Goal: Task Accomplishment & Management: Use online tool/utility

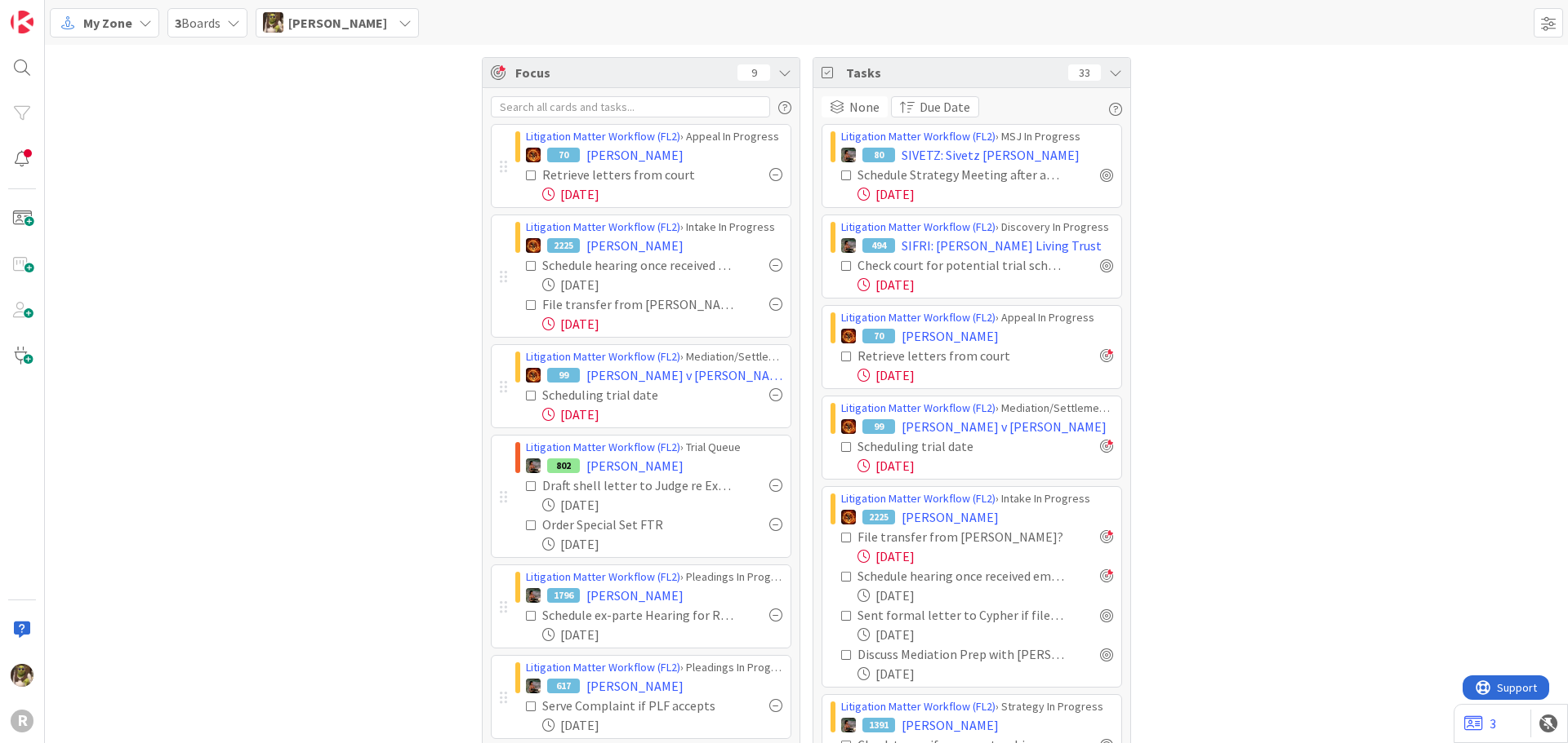
click at [145, 23] on icon at bounding box center [146, 23] width 13 height 13
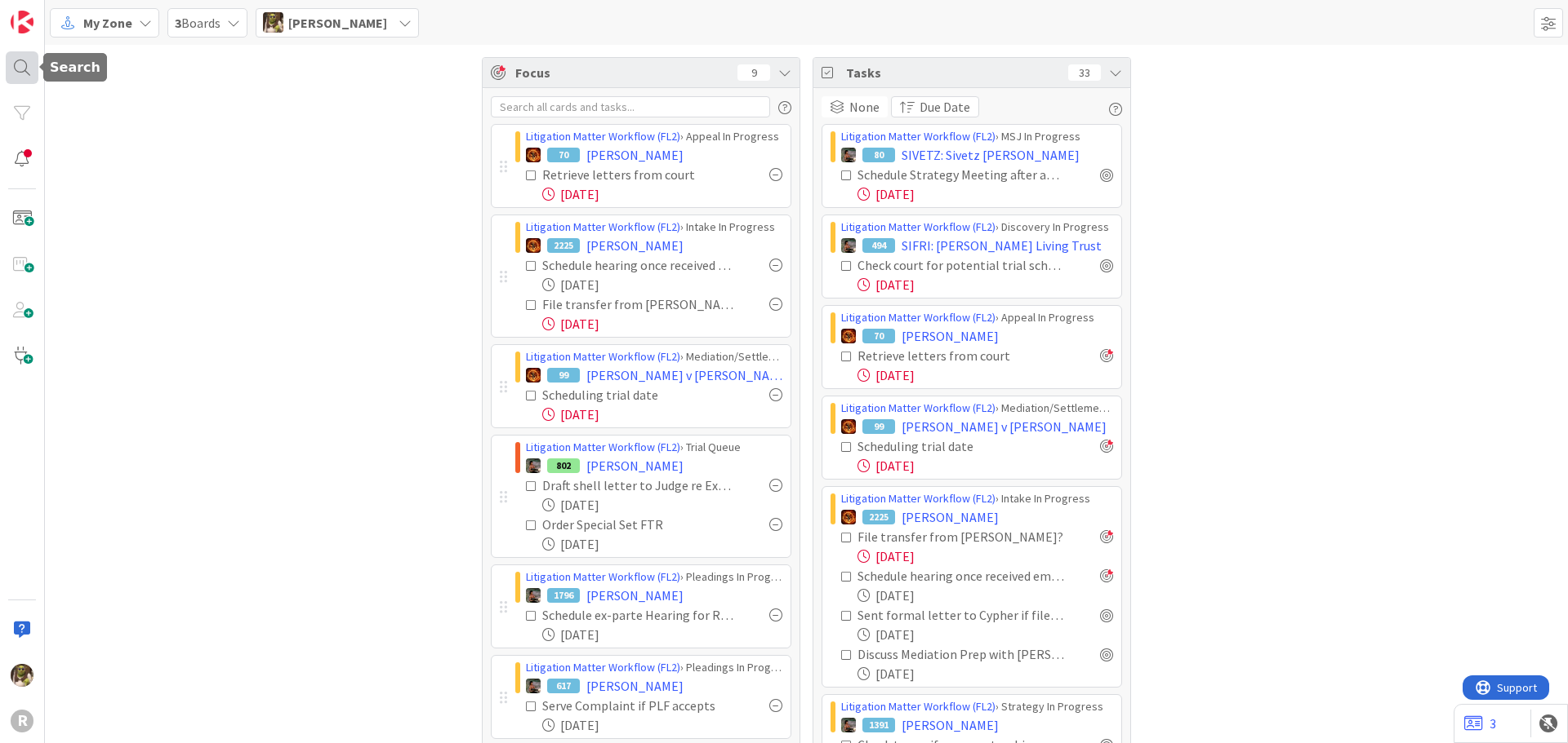
click at [31, 67] on div at bounding box center [22, 68] width 32 height 32
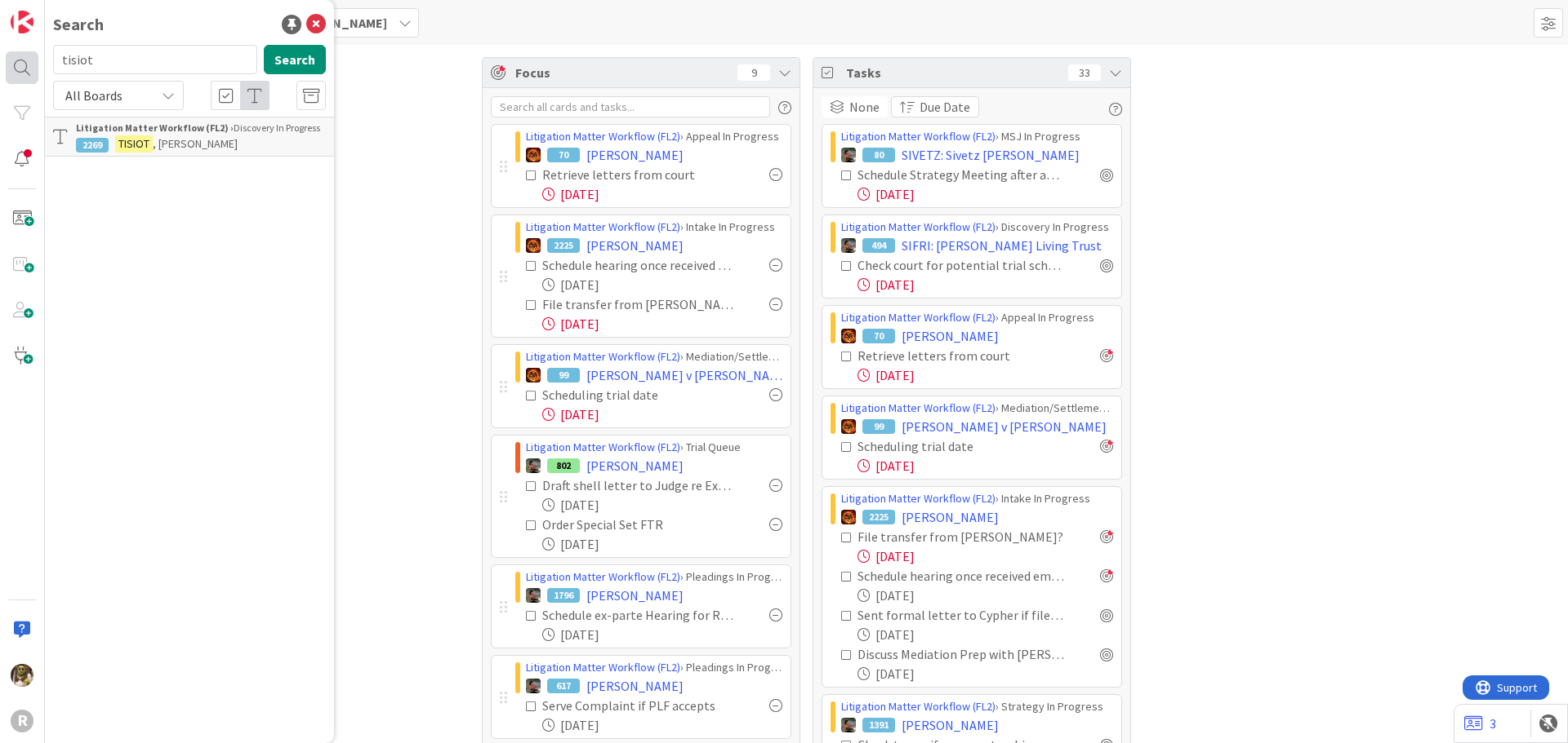
drag, startPoint x: 130, startPoint y: 63, endPoint x: 8, endPoint y: 67, distance: 122.1
click at [46, 66] on div "tisiot Search" at bounding box center [189, 63] width 293 height 36
click at [147, 61] on input "sivet" at bounding box center [155, 59] width 204 height 30
type input "sivetz"
click at [185, 145] on mark "Sivetz" at bounding box center [174, 144] width 37 height 17
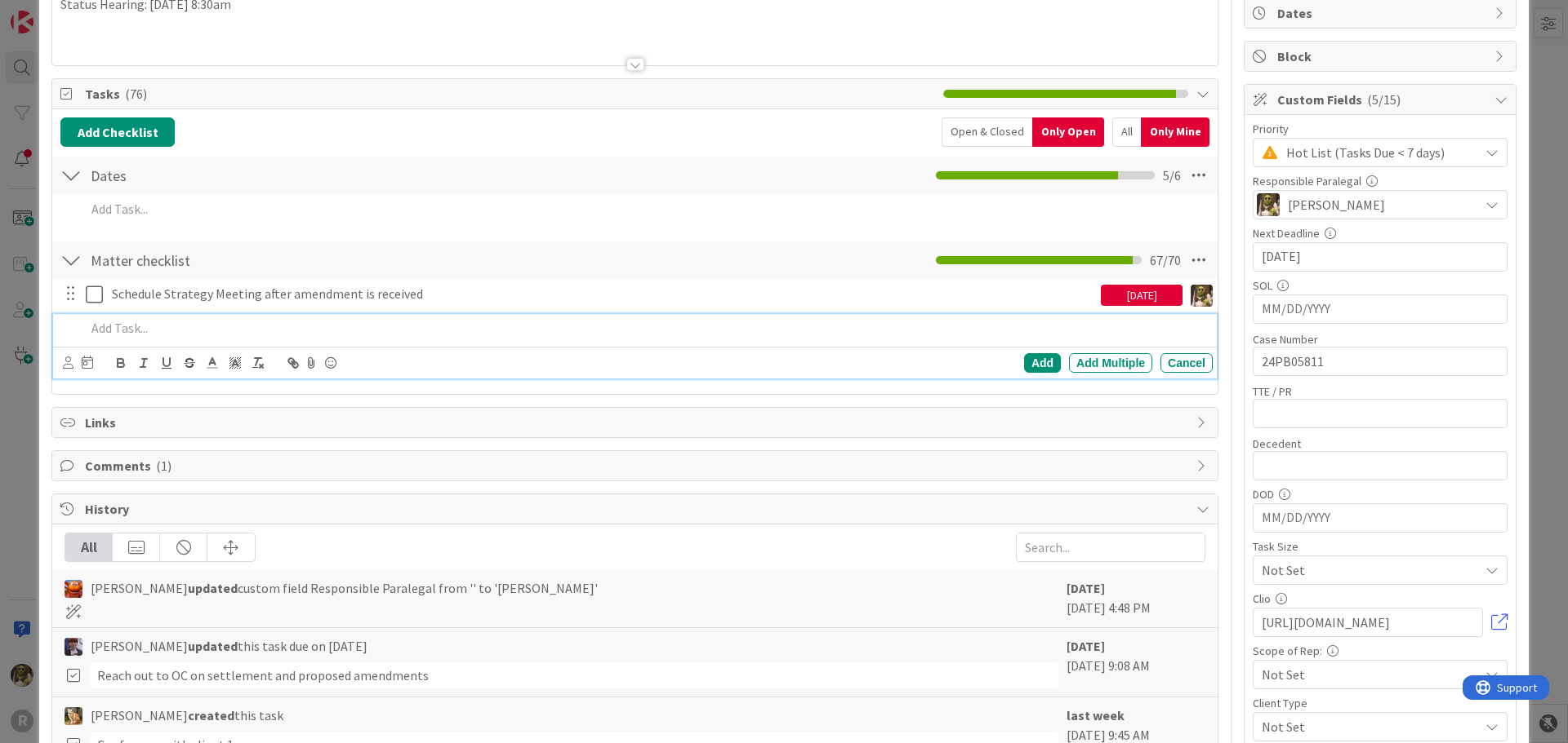
click at [259, 321] on p at bounding box center [645, 329] width 1120 height 19
click at [69, 362] on icon at bounding box center [68, 362] width 10 height 12
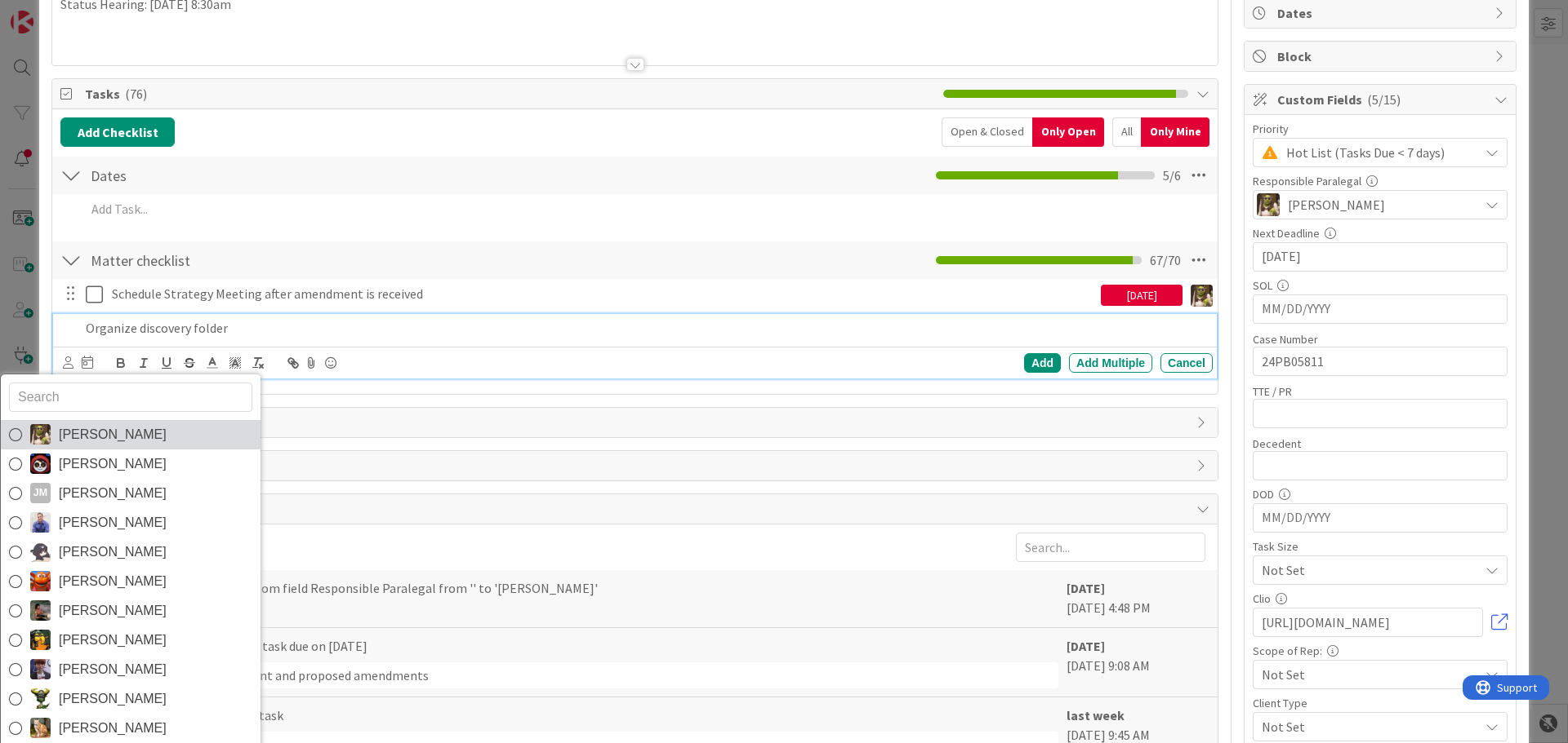
click at [66, 424] on span "[PERSON_NAME]" at bounding box center [112, 435] width 108 height 25
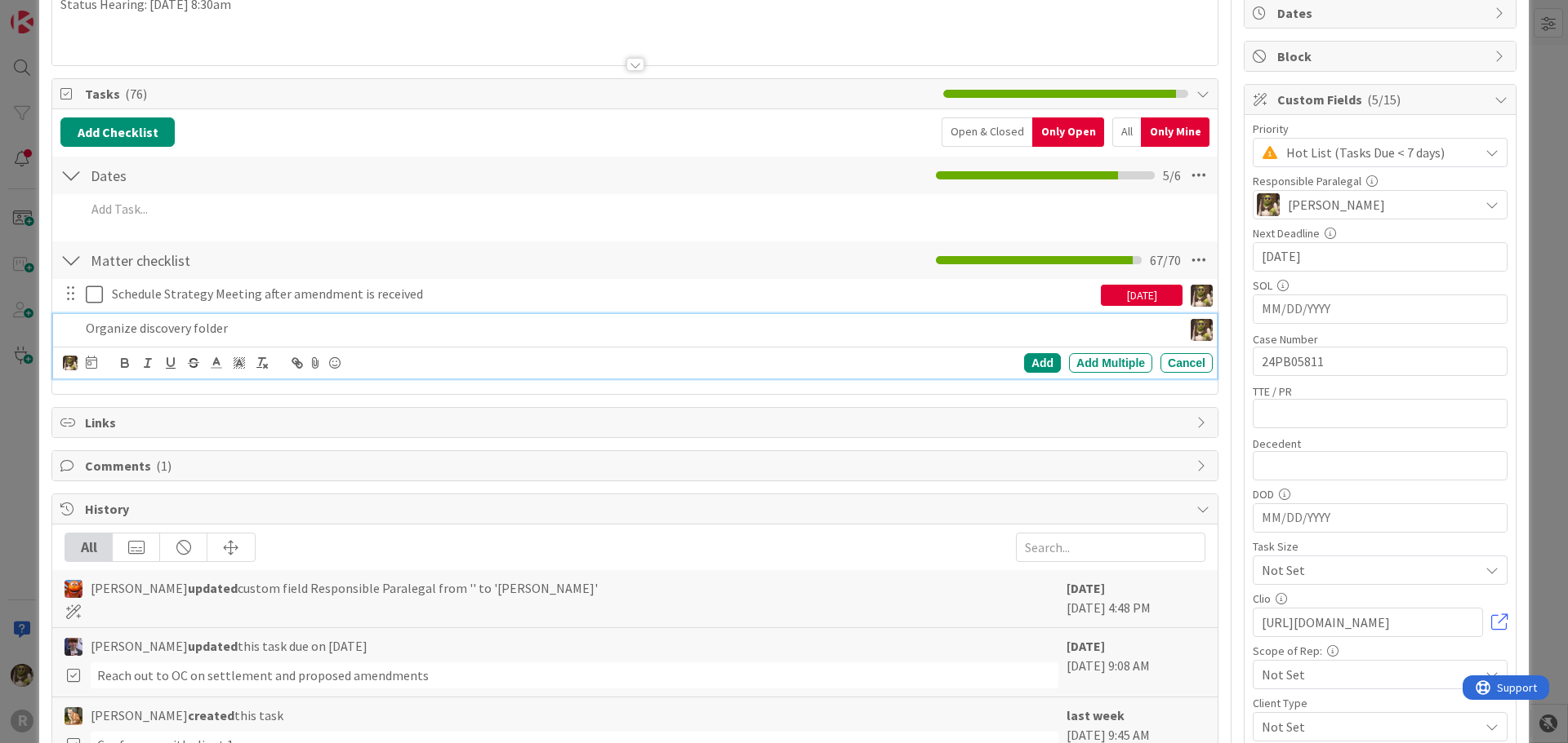
click at [254, 332] on p "Organize discovery folder" at bounding box center [631, 329] width 1090 height 19
click at [94, 362] on icon at bounding box center [92, 362] width 11 height 13
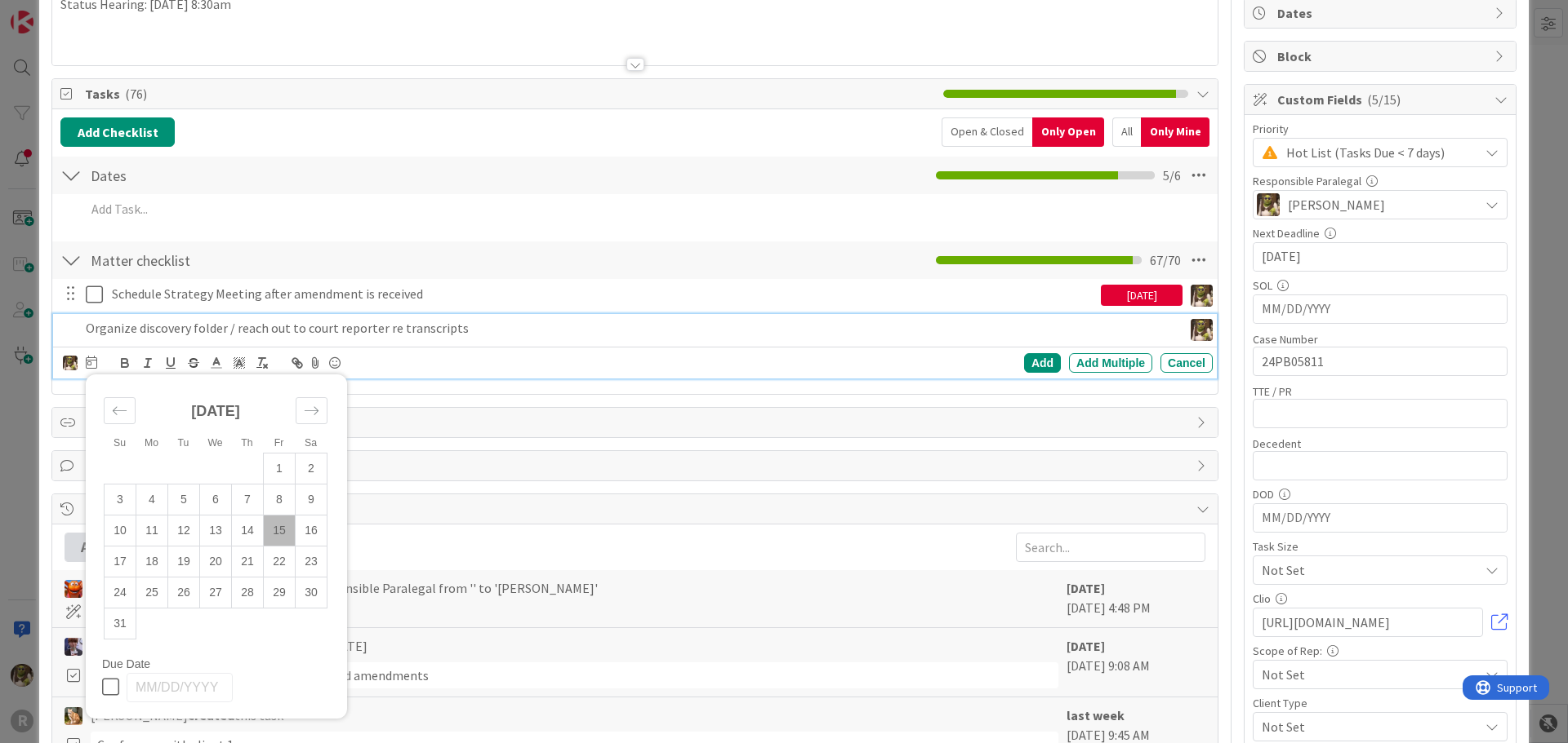
click at [282, 532] on td "15" at bounding box center [279, 531] width 31 height 31
drag, startPoint x: 153, startPoint y: 562, endPoint x: 328, endPoint y: 530, distance: 177.9
click at [155, 562] on td "18" at bounding box center [152, 561] width 31 height 31
click at [1024, 358] on div "Add" at bounding box center [1042, 363] width 37 height 20
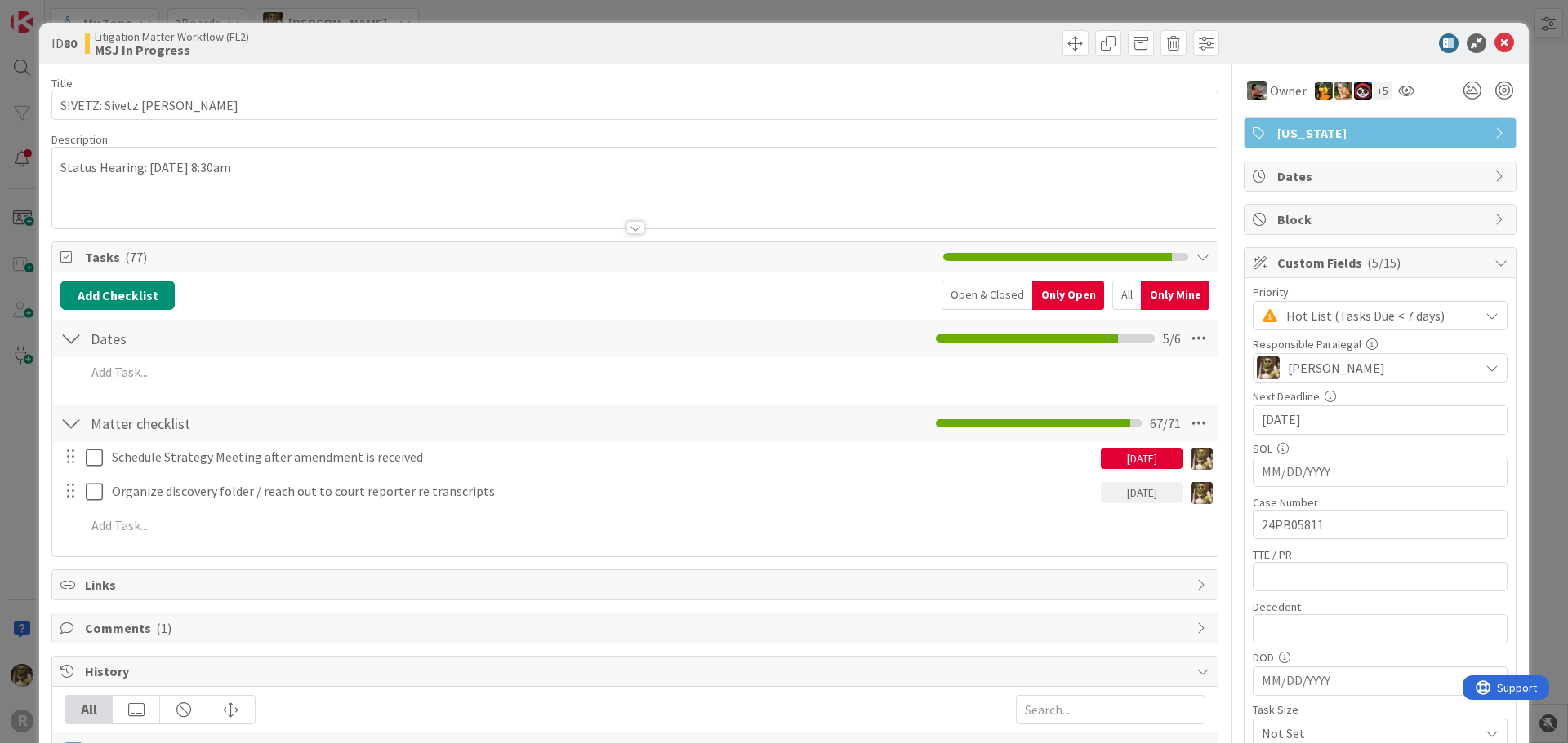
click at [1493, 31] on div "ID 80 Litigation Matter Workflow (FL2) MSJ In Progress" at bounding box center [784, 43] width 1489 height 41
click at [1495, 41] on icon at bounding box center [1504, 43] width 20 height 20
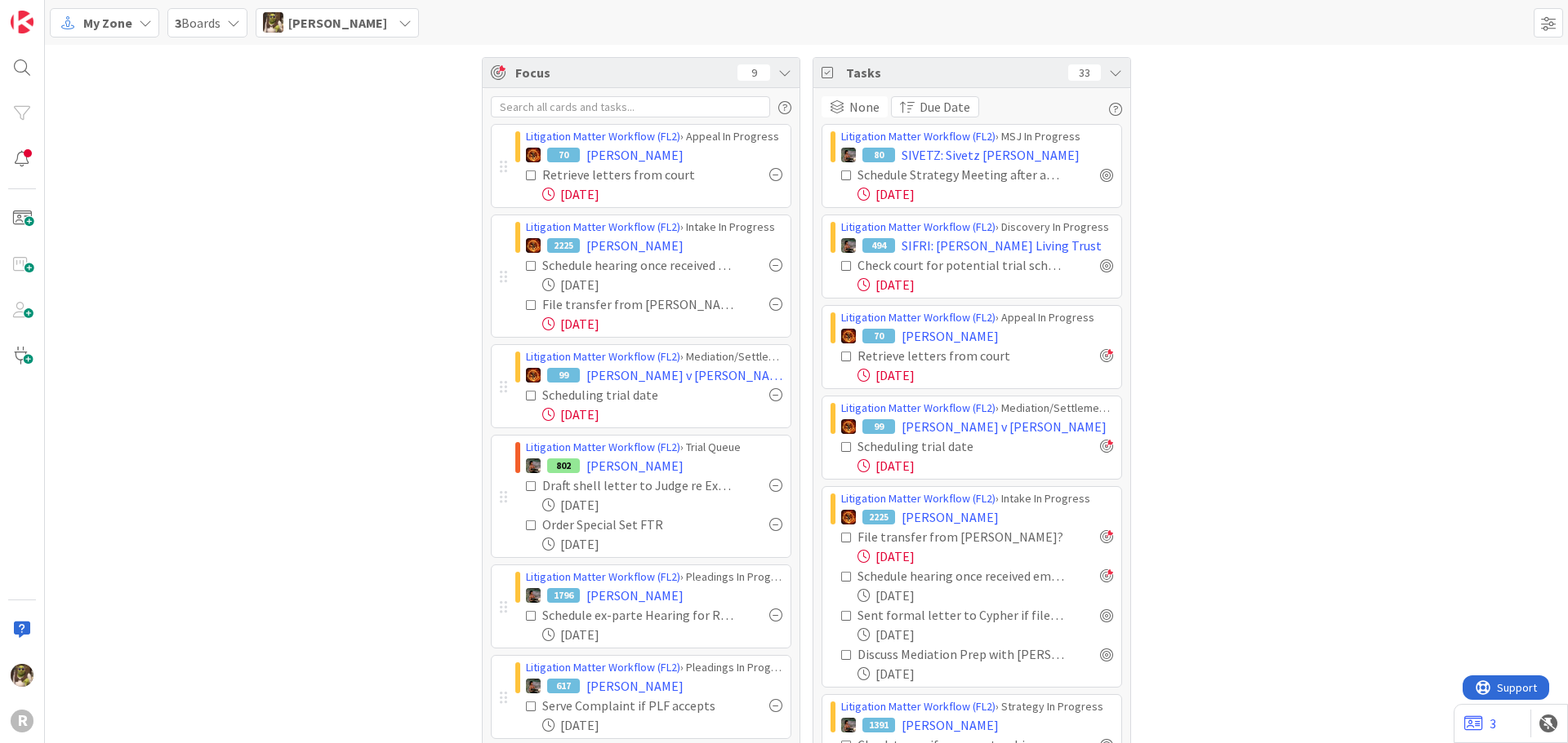
click at [343, 16] on span "[PERSON_NAME]" at bounding box center [337, 23] width 99 height 20
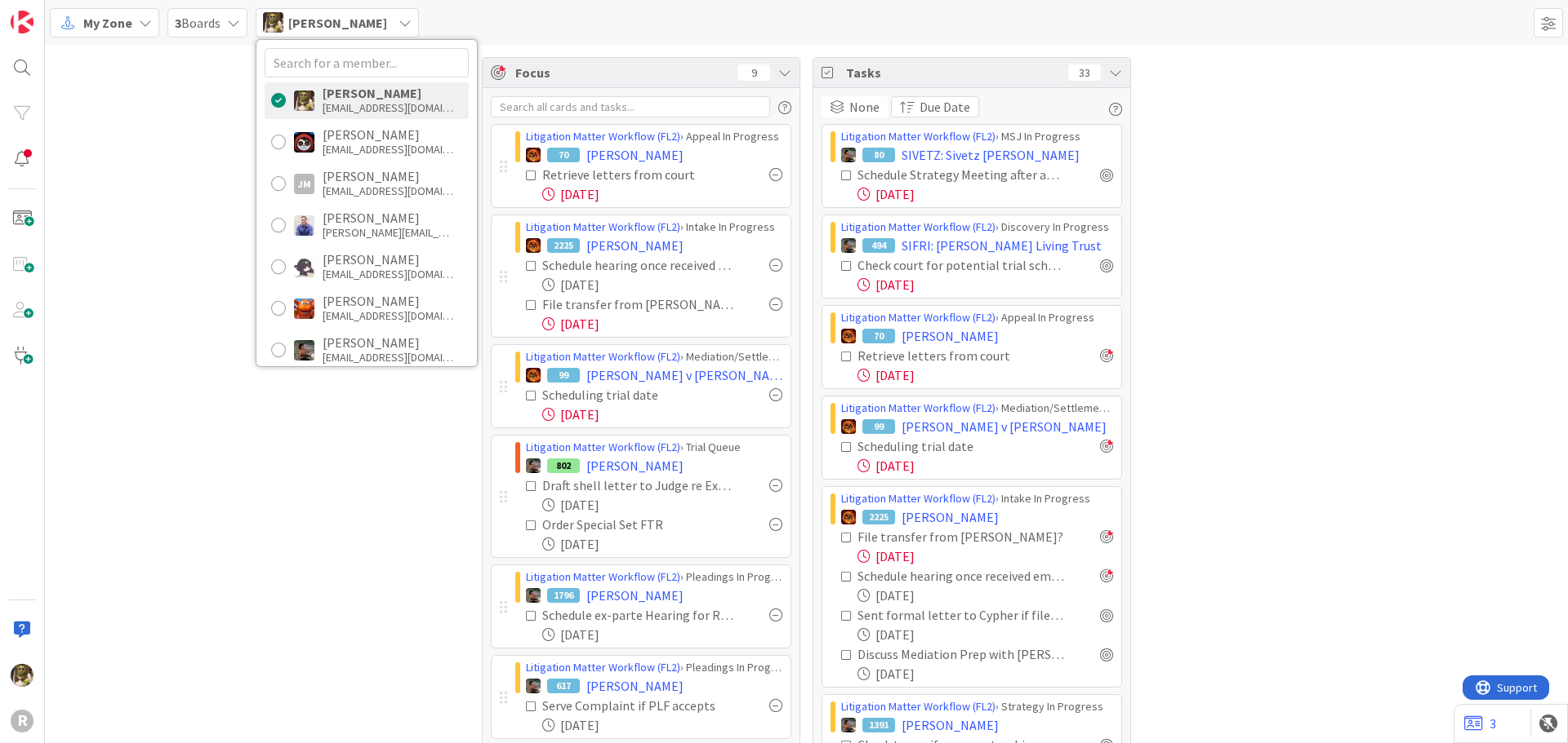
click at [197, 23] on span "3 Boards" at bounding box center [197, 23] width 46 height 20
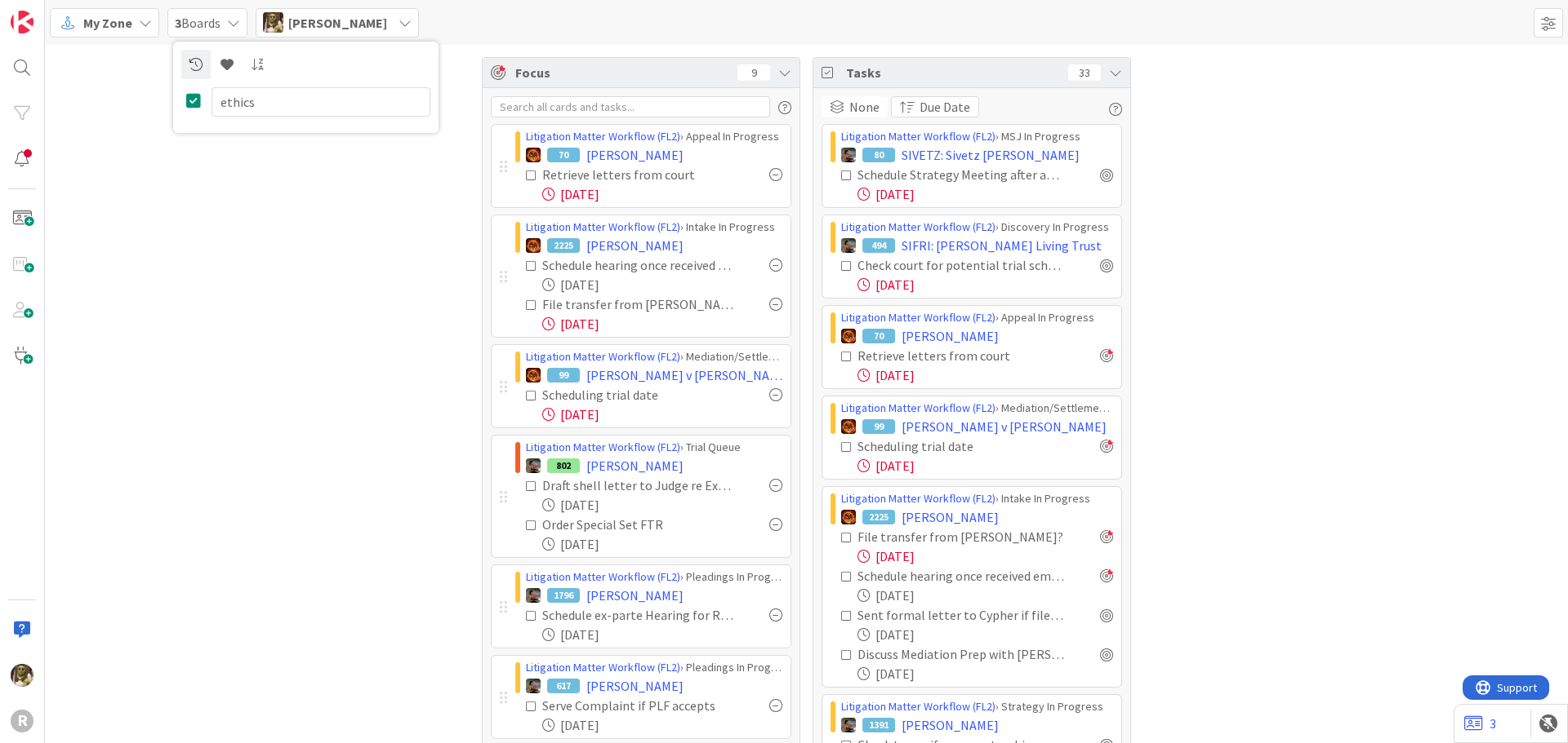
type input "ethics"
click at [206, 117] on div "ethics" at bounding box center [305, 87] width 249 height 75
click at [131, 20] on span "My Zone" at bounding box center [107, 23] width 49 height 20
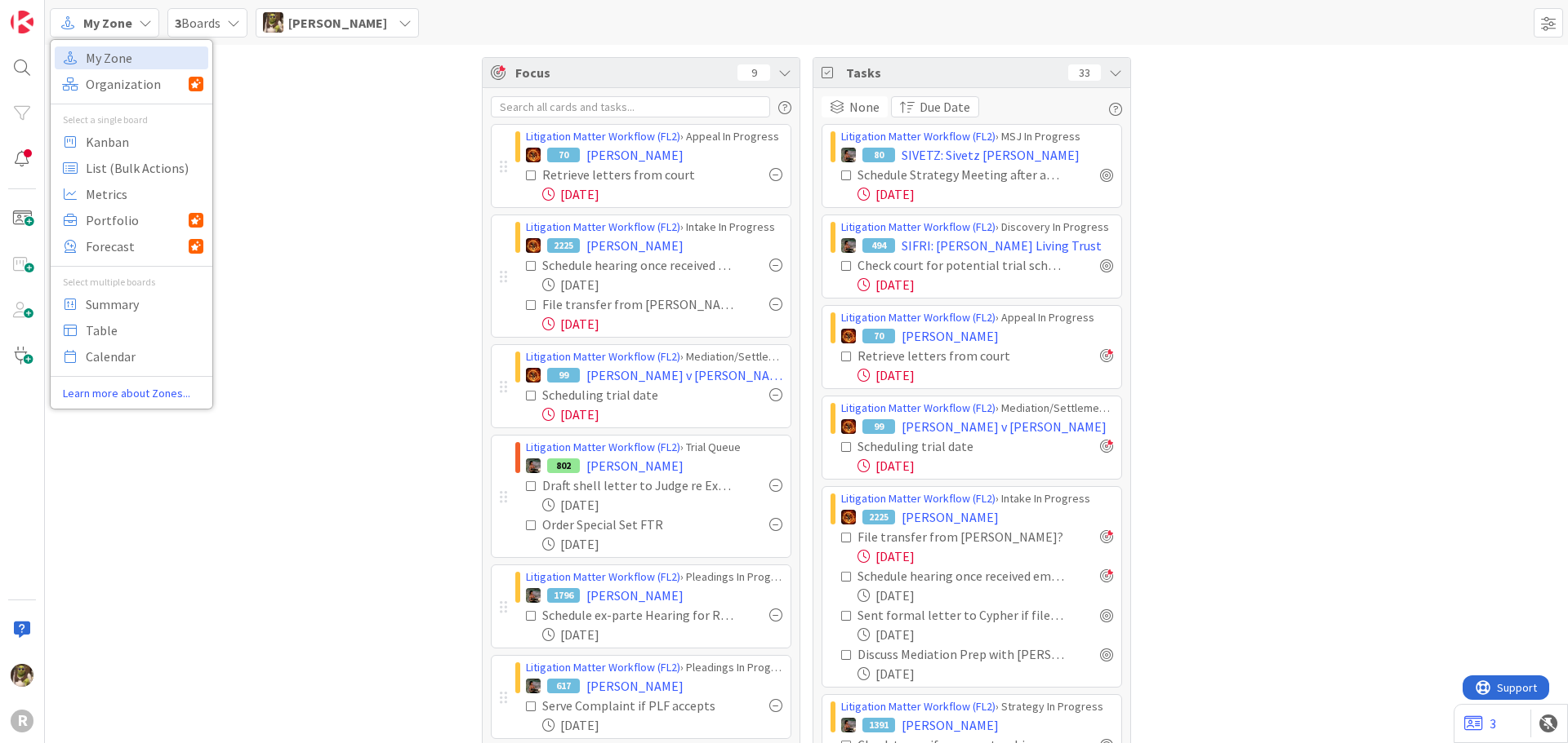
click at [136, 24] on div "My Zone" at bounding box center [104, 23] width 110 height 30
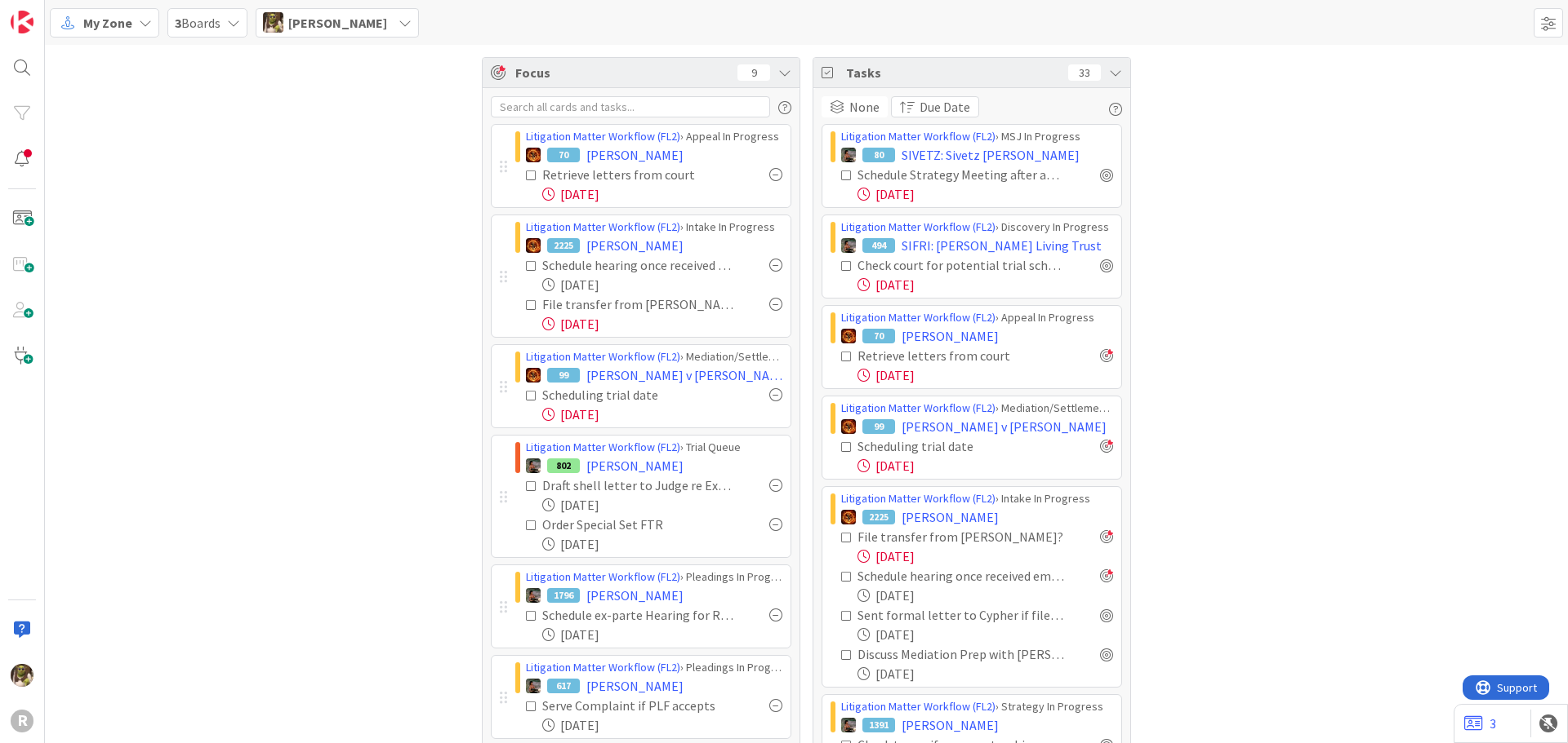
click at [136, 25] on div "My Zone" at bounding box center [104, 23] width 110 height 30
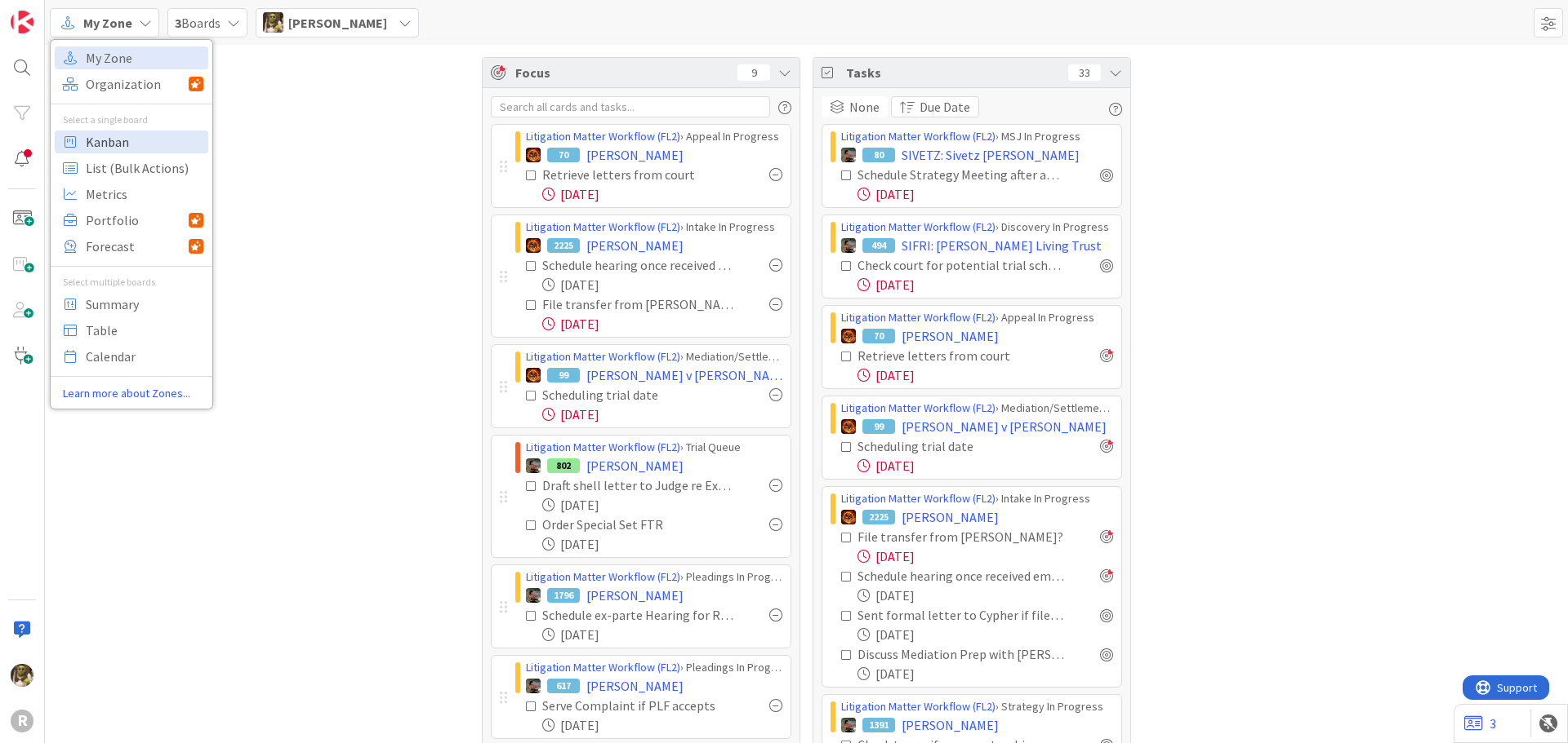
click at [127, 142] on span "Kanban" at bounding box center [144, 142] width 117 height 25
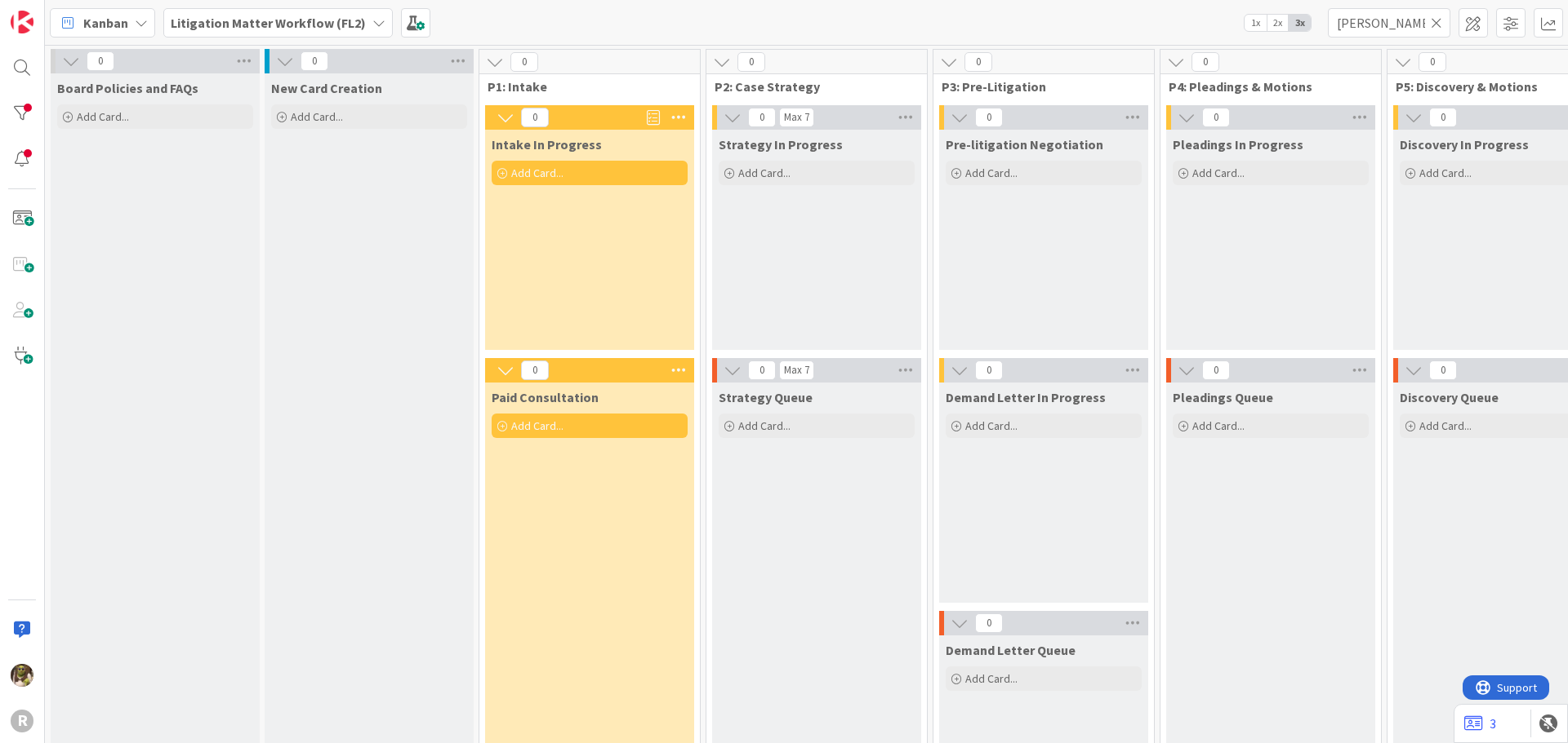
click at [336, 22] on b "Litigation Matter Workflow (FL2)" at bounding box center [268, 22] width 195 height 16
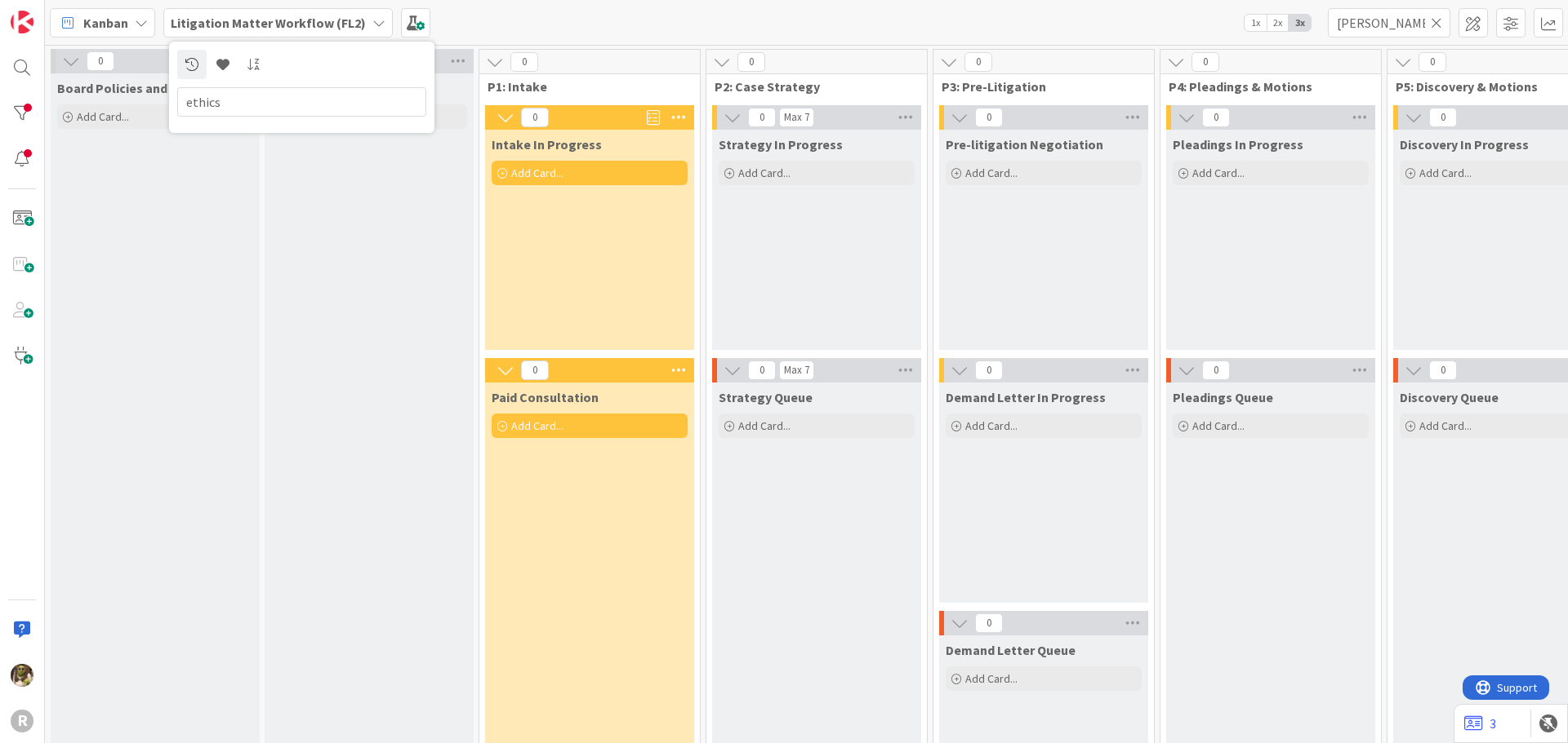
type input "ethics"
click at [119, 30] on span "Kanban" at bounding box center [105, 23] width 45 height 20
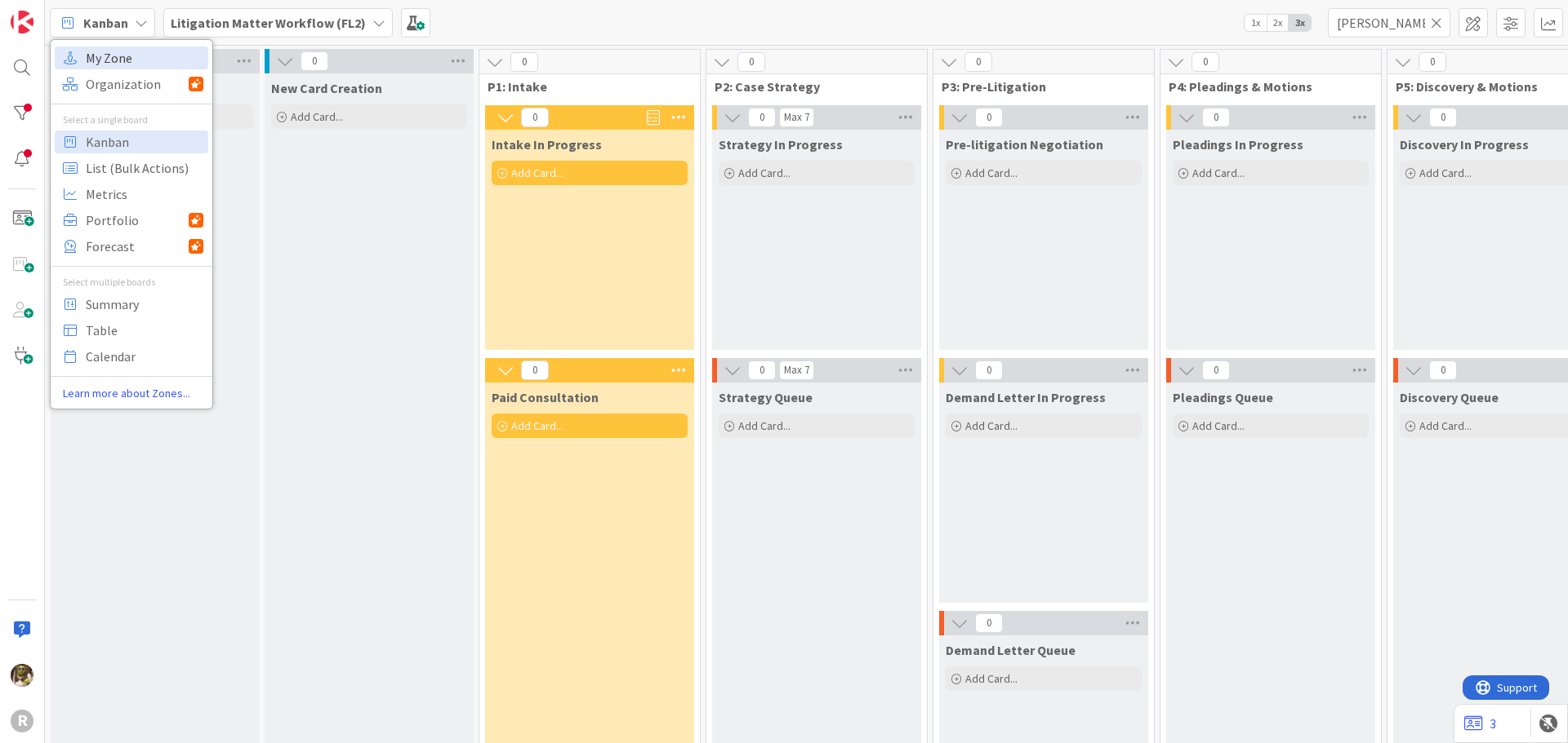
click at [150, 56] on span "My Zone" at bounding box center [144, 58] width 117 height 25
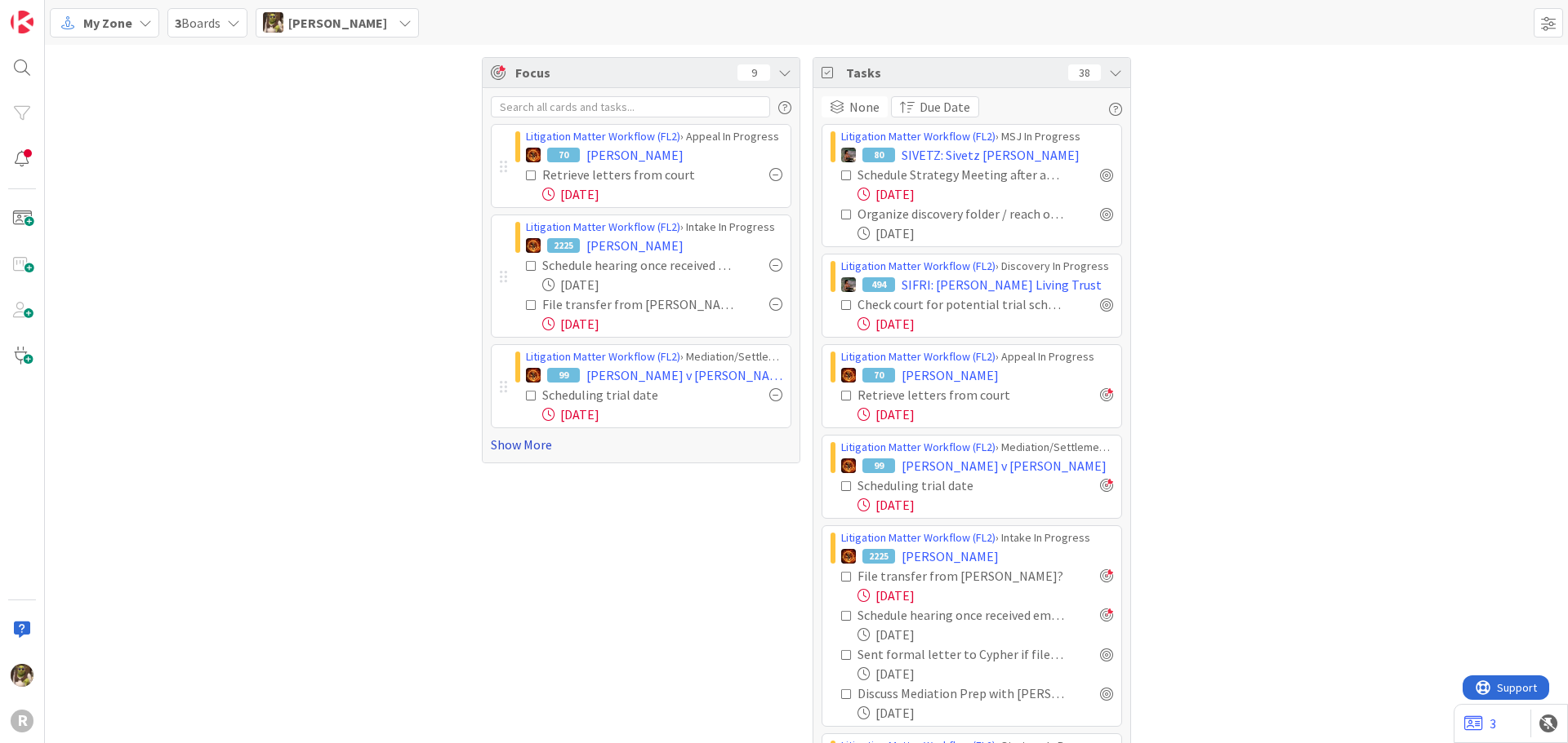
click at [519, 443] on link "Show More" at bounding box center [641, 445] width 300 height 20
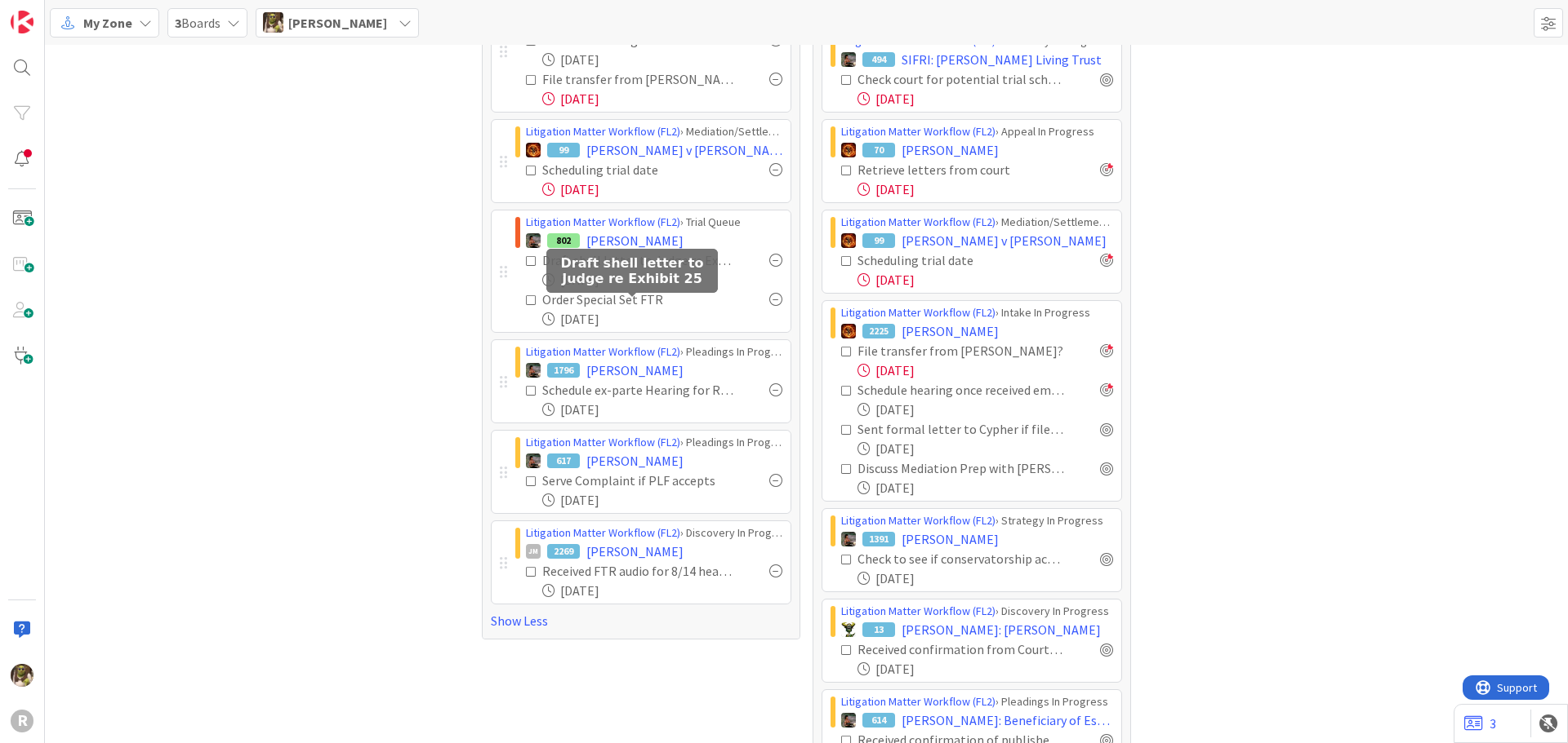
scroll to position [245, 0]
